Goal: Transaction & Acquisition: Purchase product/service

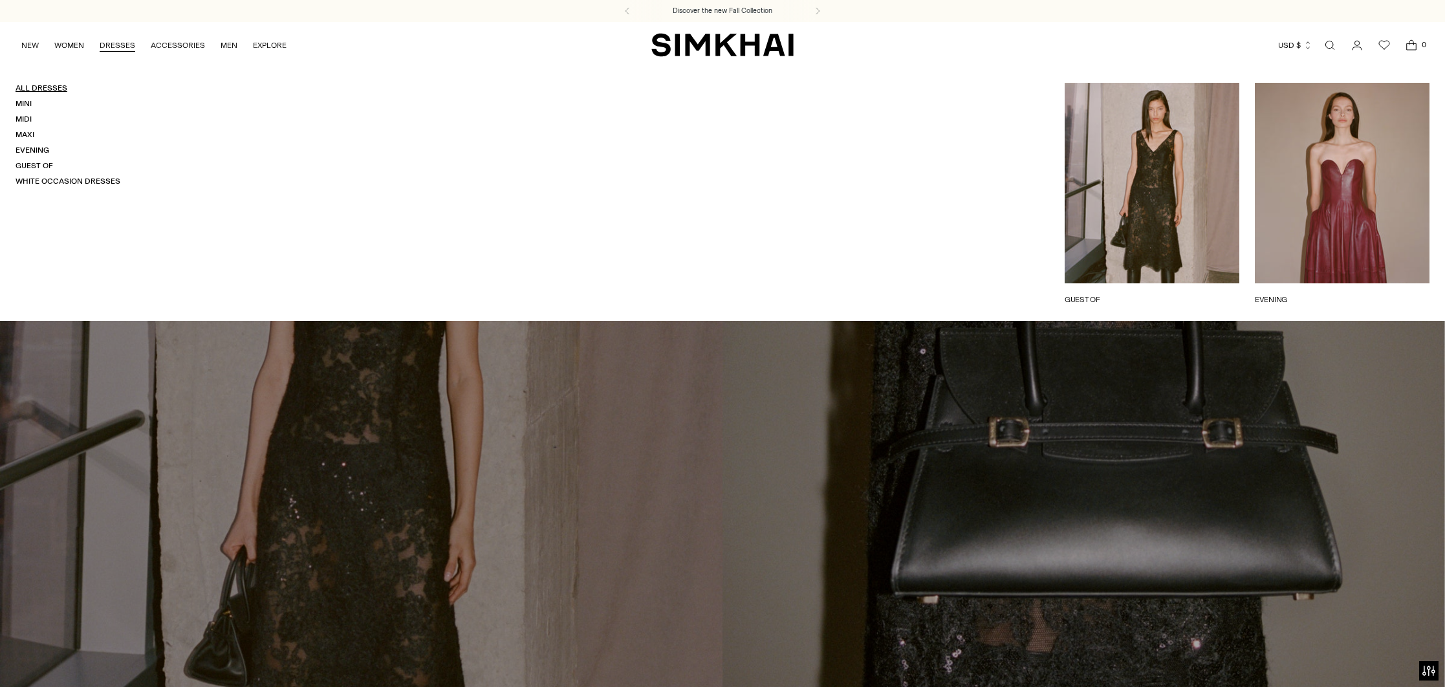
click at [56, 85] on link "All Dresses" at bounding box center [42, 87] width 52 height 9
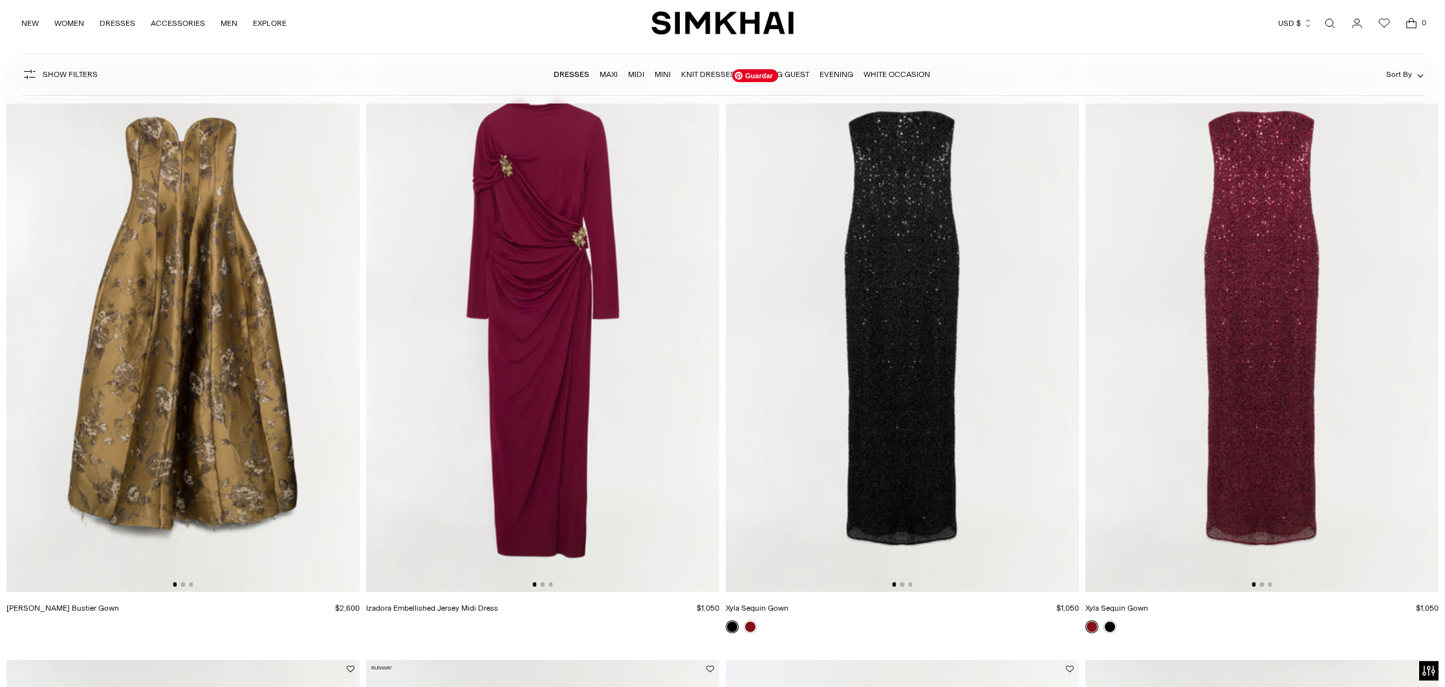
scroll to position [1348, 0]
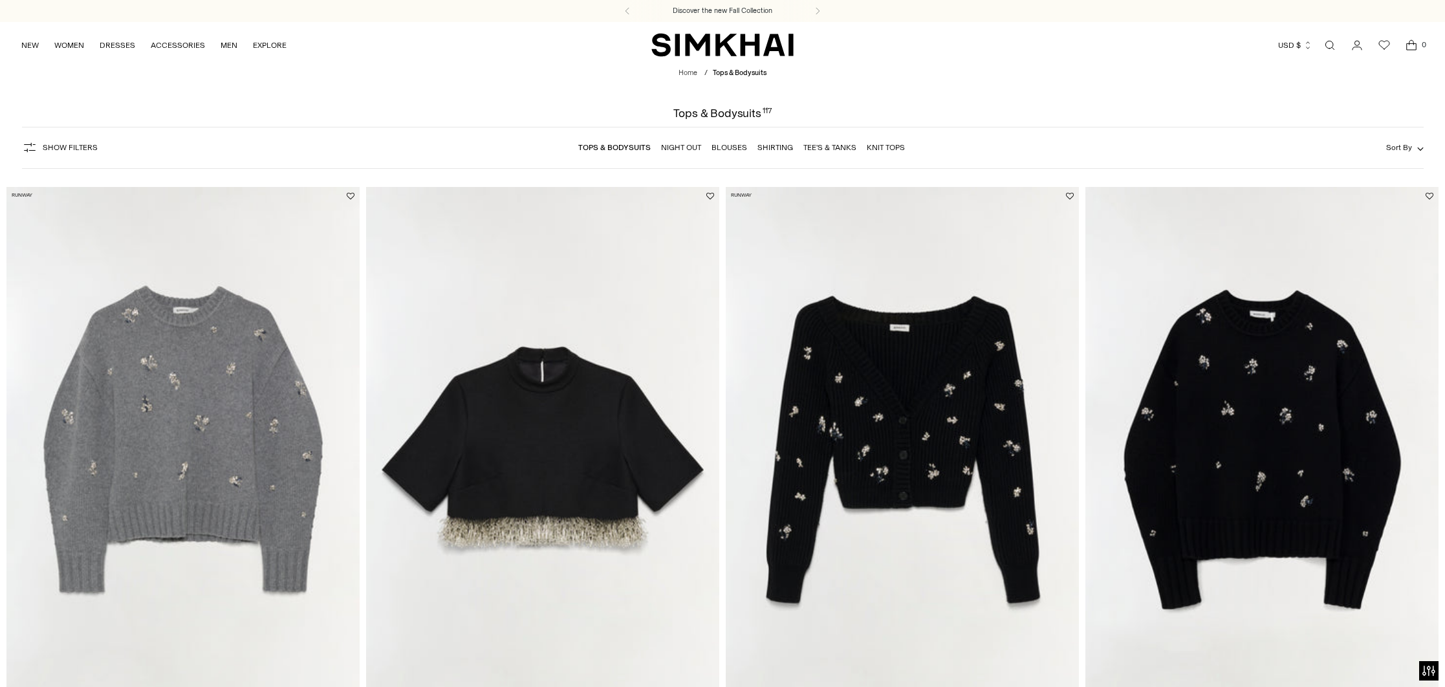
click at [1415, 146] on button "Sort By" at bounding box center [1405, 147] width 38 height 14
click at [1309, 227] on span "Price: Low to High" at bounding box center [1309, 227] width 71 height 12
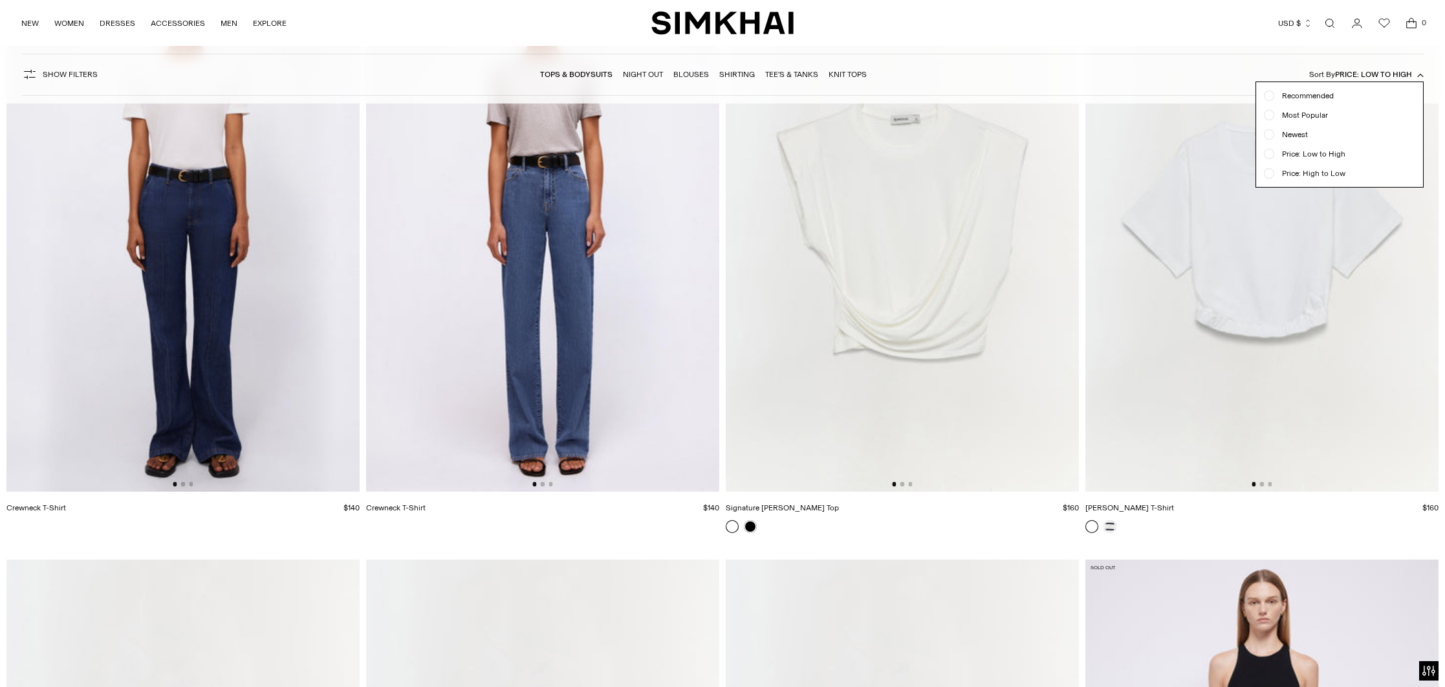
scroll to position [1340, 0]
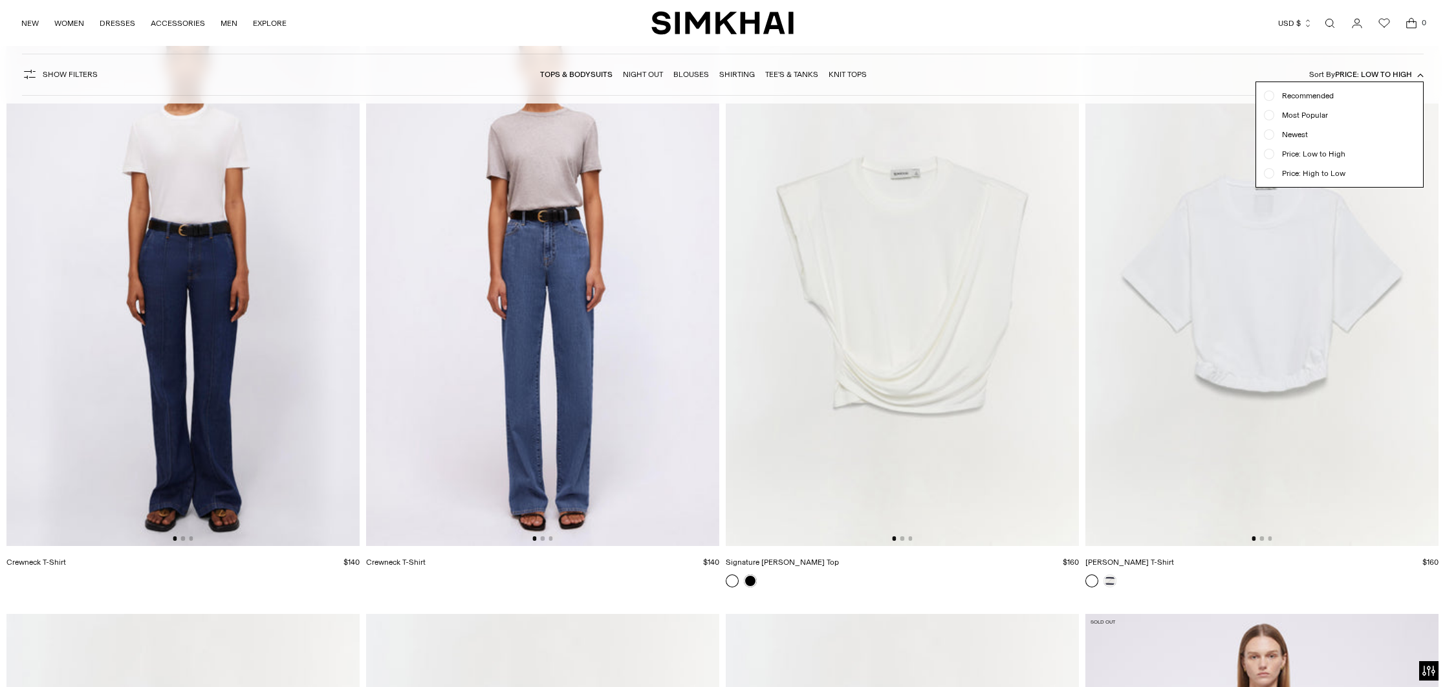
click at [925, 325] on div at bounding box center [722, 343] width 1445 height 687
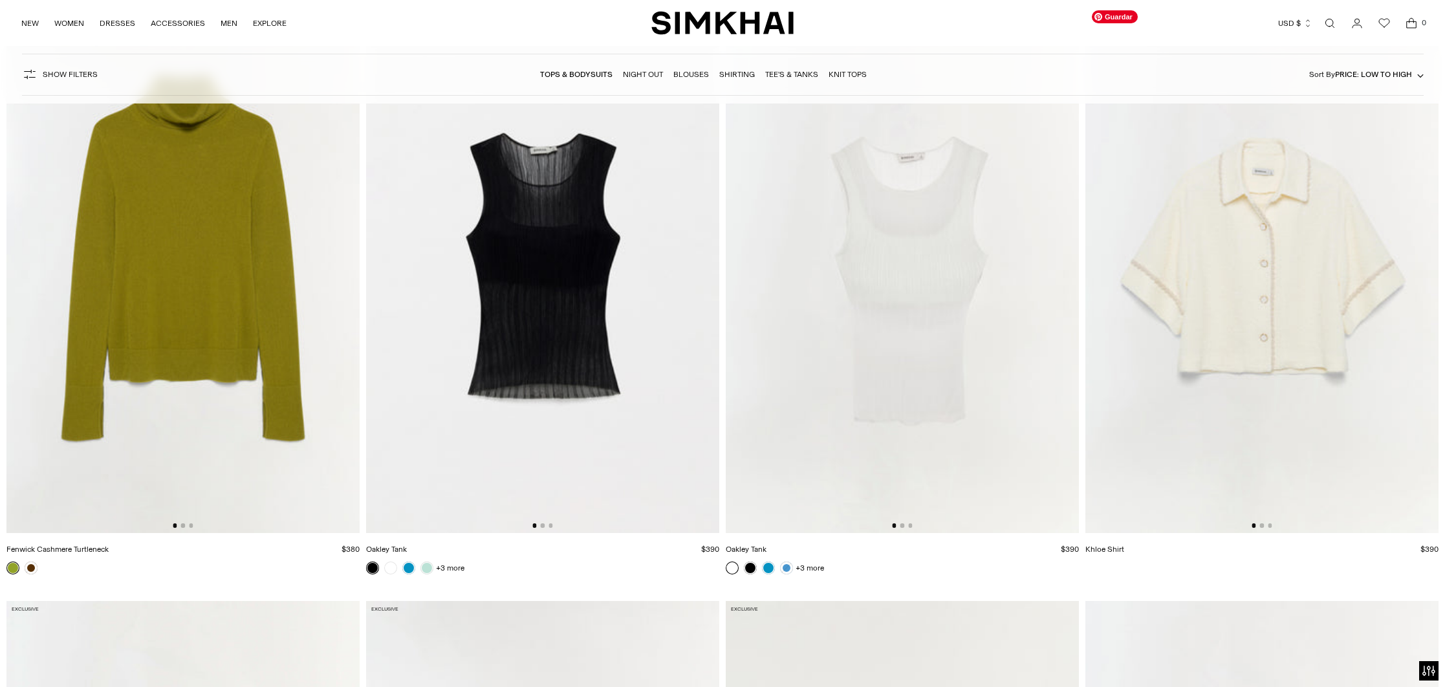
scroll to position [11612, 0]
